Goal: Find contact information: Find contact information

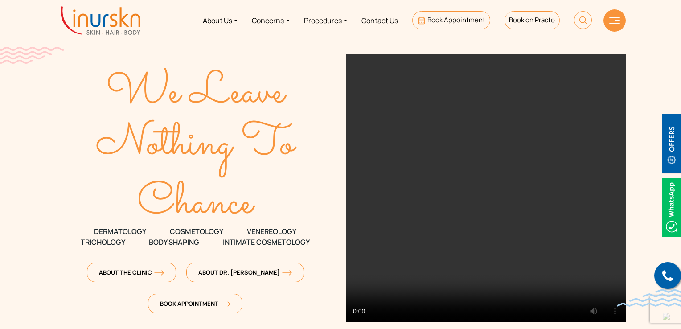
scroll to position [18, 0]
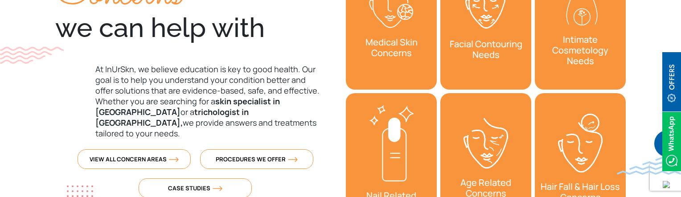
scroll to position [401, 0]
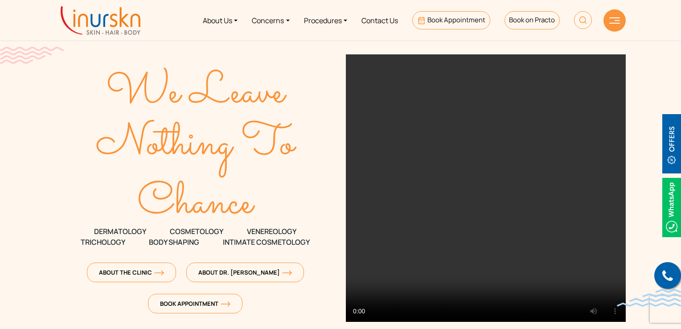
drag, startPoint x: 230, startPoint y: 78, endPoint x: 145, endPoint y: 226, distance: 170.6
click at [145, 226] on span "DERMATOLOGY" at bounding box center [120, 231] width 52 height 11
click at [382, 20] on link "Contact Us" at bounding box center [379, 20] width 51 height 33
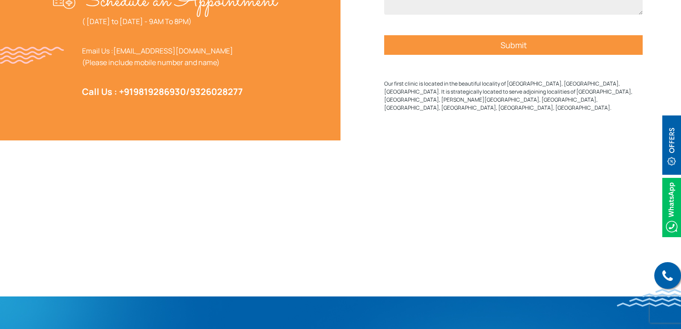
scroll to position [490, 0]
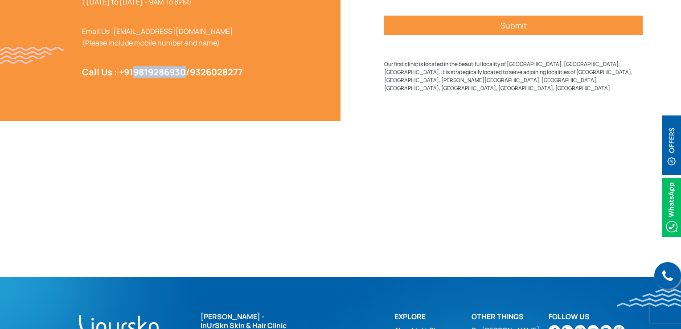
drag, startPoint x: 188, startPoint y: 97, endPoint x: 135, endPoint y: 94, distance: 52.6
click at [135, 78] on strong "Call Us : +91 9819286930 / 9326028277" at bounding box center [162, 72] width 161 height 12
copy link "9819286930"
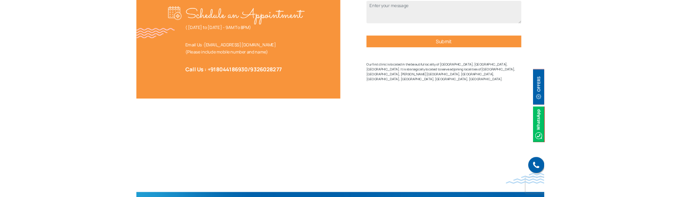
scroll to position [653, 0]
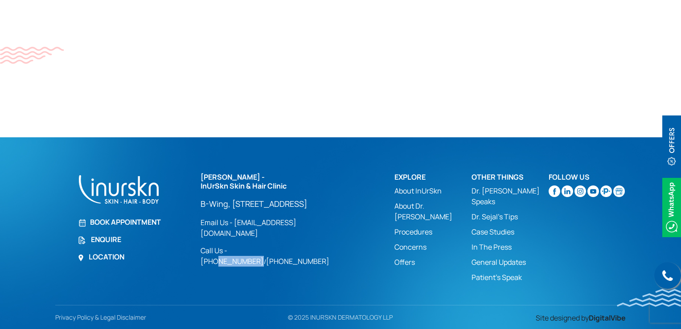
drag, startPoint x: 282, startPoint y: 271, endPoint x: 242, endPoint y: 271, distance: 40.1
click at [242, 266] on div "Dr. Sejal Saheta - InUrSkn Skin & Hair Clinic B-Wing, #705, 7th Floor, Powai Pl…" at bounding box center [291, 219] width 183 height 93
copy link "9819286930"
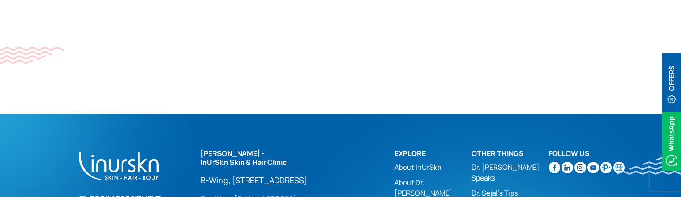
scroll to position [785, 0]
